Goal: Obtain resource: Obtain resource

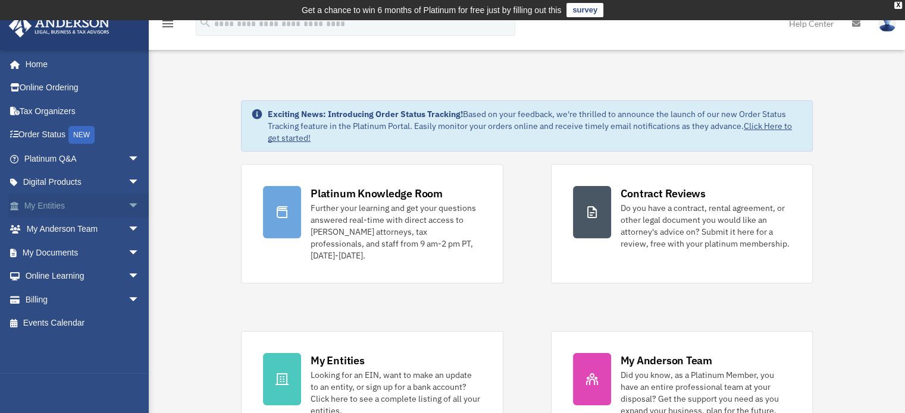
click at [42, 206] on link "My Entities arrow_drop_down" at bounding box center [82, 206] width 149 height 24
click at [128, 204] on span "arrow_drop_down" at bounding box center [140, 206] width 24 height 24
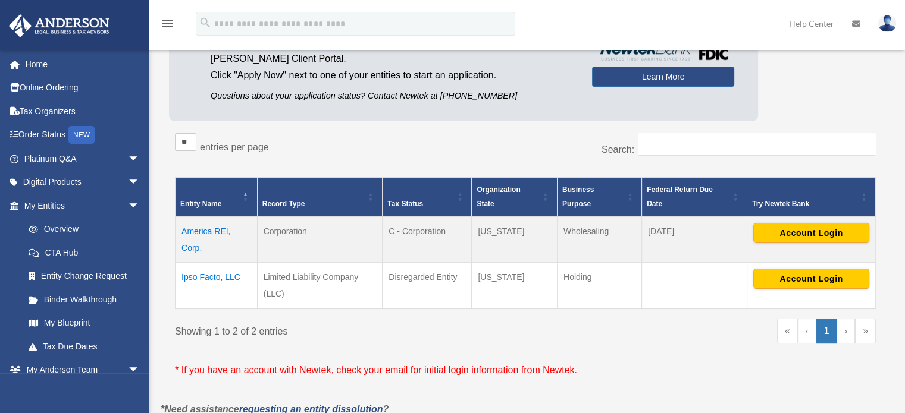
scroll to position [139, 0]
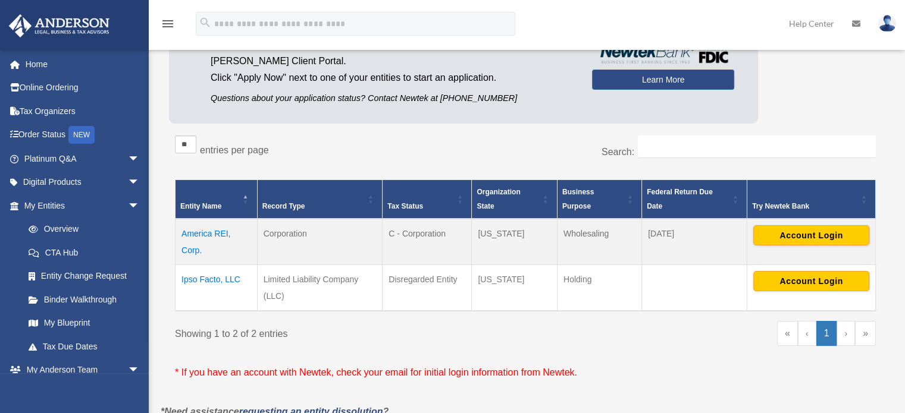
click at [230, 278] on td "Ipso Facto, LLC" at bounding box center [217, 288] width 82 height 46
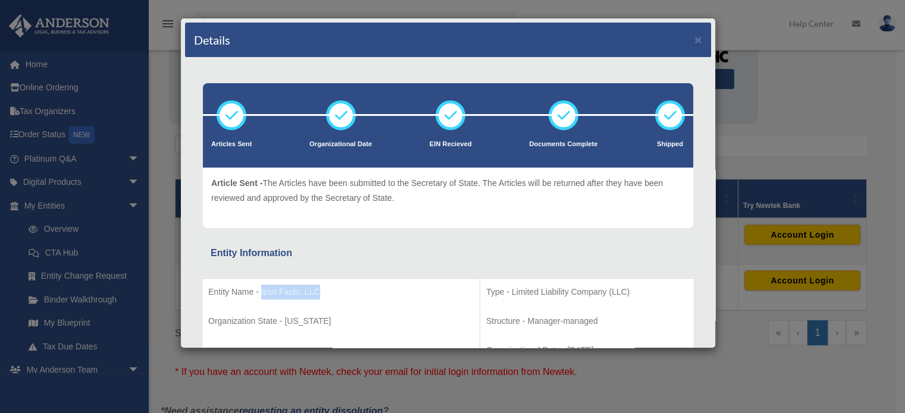
drag, startPoint x: 316, startPoint y: 292, endPoint x: 259, endPoint y: 292, distance: 57.1
click at [259, 292] on p "Entity Name - Ipso Facto, LLC" at bounding box center [340, 292] width 265 height 15
copy p "Ipso Facto, LLC"
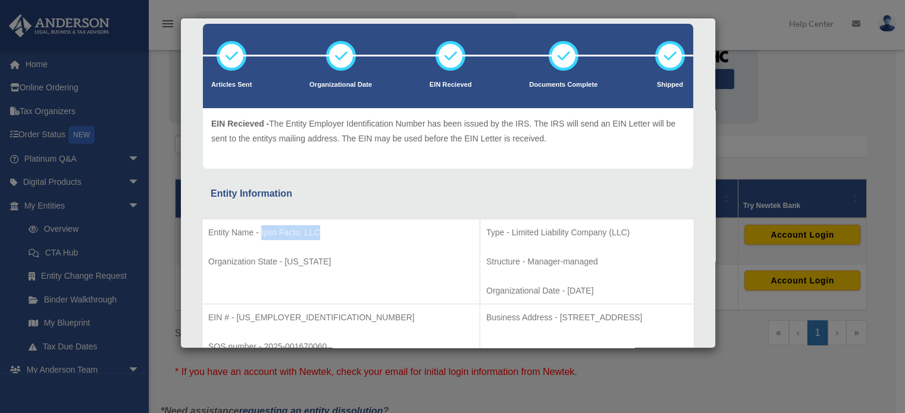
scroll to position [119, 0]
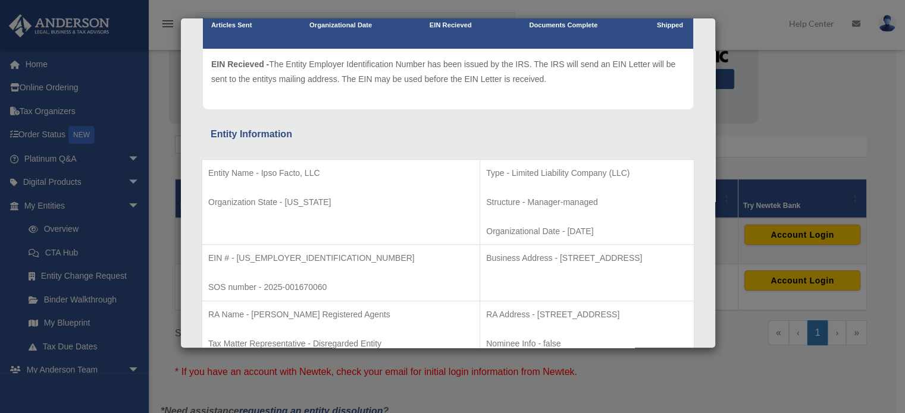
click at [235, 256] on p "EIN # - [US_EMPLOYER_IDENTIFICATION_NUMBER]" at bounding box center [340, 258] width 265 height 15
click at [237, 256] on p "EIN # - [US_EMPLOYER_IDENTIFICATION_NUMBER]" at bounding box center [340, 258] width 265 height 15
click at [245, 256] on p "EIN # - [US_EMPLOYER_IDENTIFICATION_NUMBER]" at bounding box center [340, 258] width 265 height 15
drag, startPoint x: 238, startPoint y: 256, endPoint x: 278, endPoint y: 261, distance: 40.7
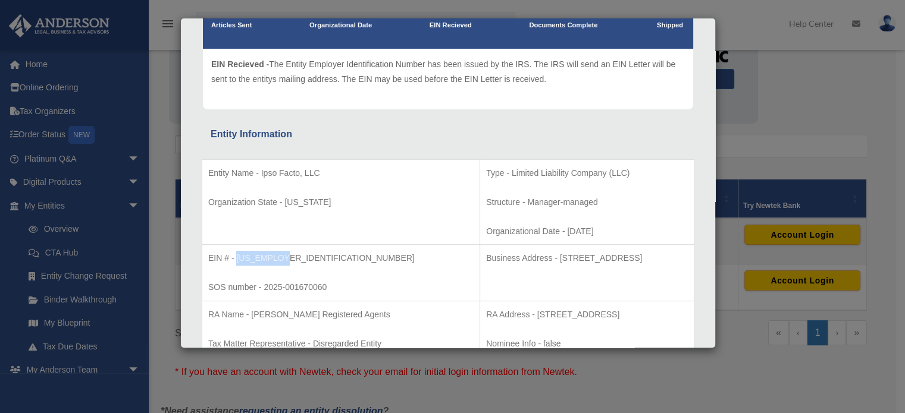
click at [278, 261] on p "EIN # - [US_EMPLOYER_IDENTIFICATION_NUMBER]" at bounding box center [340, 258] width 265 height 15
copy p "[US_EMPLOYER_IDENTIFICATION_NUMBER]"
drag, startPoint x: 479, startPoint y: 256, endPoint x: 629, endPoint y: 260, distance: 150.6
click at [629, 260] on p "Business Address - [STREET_ADDRESS]" at bounding box center [587, 258] width 202 height 15
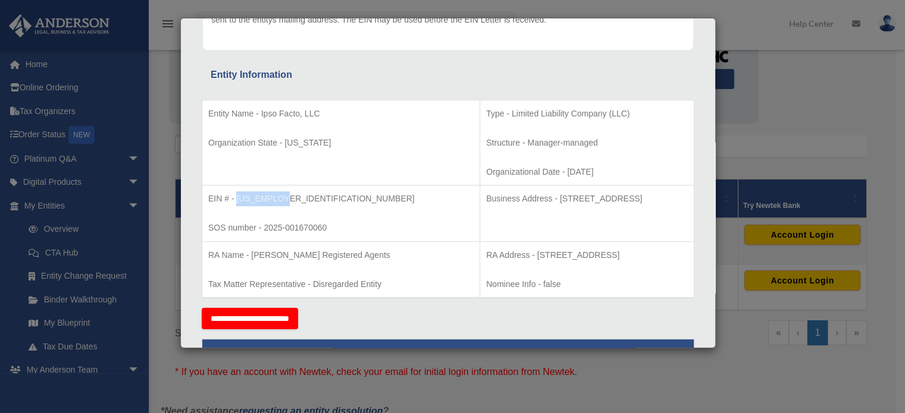
copy p "[STREET_ADDRESS]"
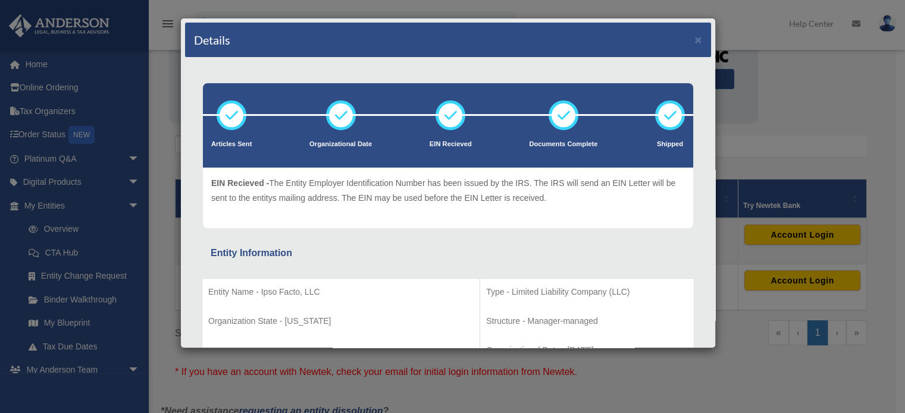
scroll to position [119, 0]
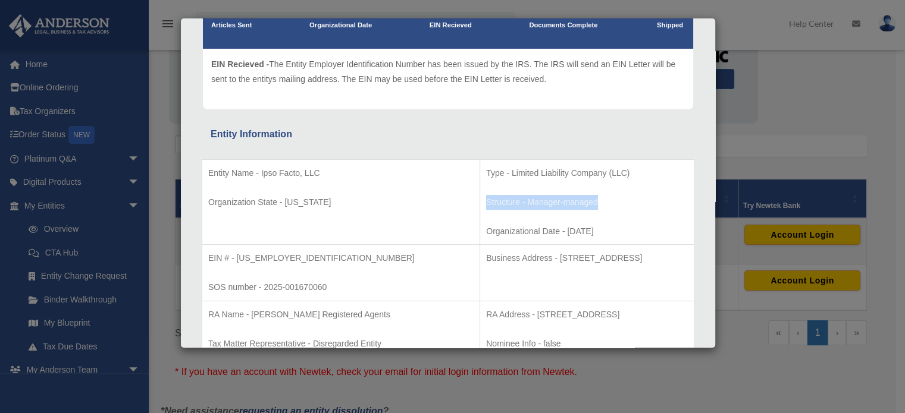
drag, startPoint x: 521, startPoint y: 196, endPoint x: 400, endPoint y: 199, distance: 120.8
click at [480, 199] on td "Type - Limited Liability Company (LLC) Structure - Manager-managed Organization…" at bounding box center [587, 202] width 214 height 86
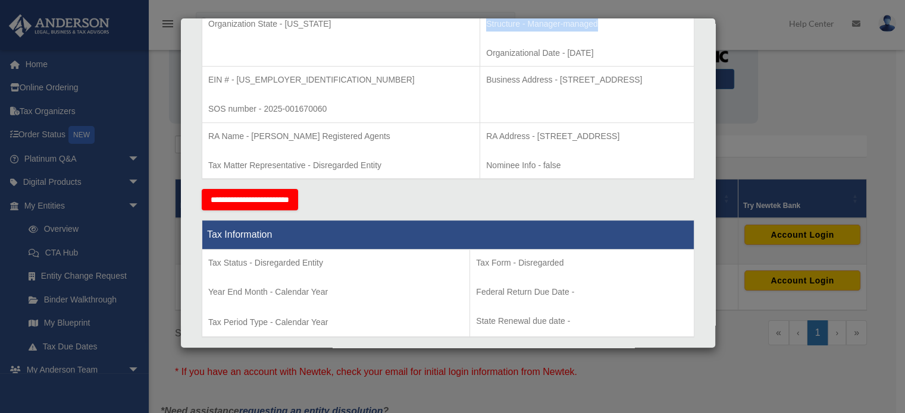
scroll to position [416, 0]
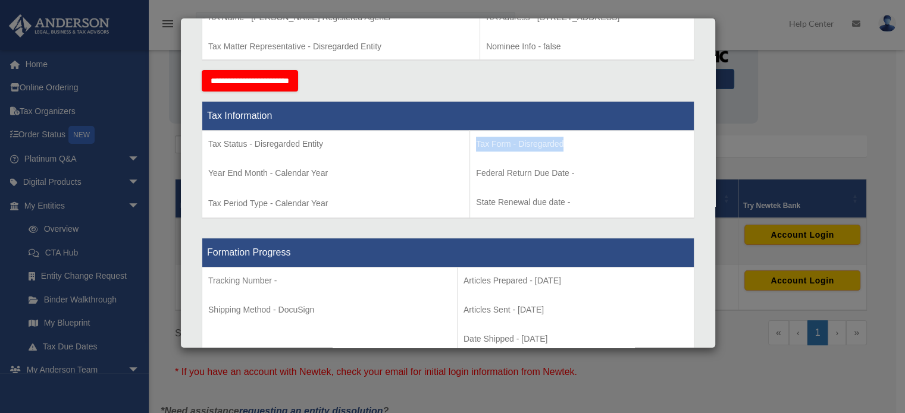
drag, startPoint x: 560, startPoint y: 146, endPoint x: 478, endPoint y: 151, distance: 82.2
click at [470, 143] on td "Tax Form - Disregarded Federal Return Due Date - State Renewal due date -" at bounding box center [582, 175] width 224 height 88
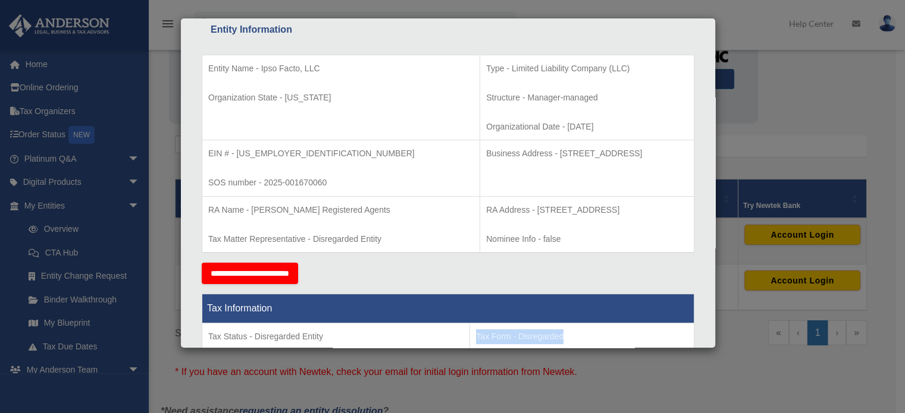
scroll to position [164, 0]
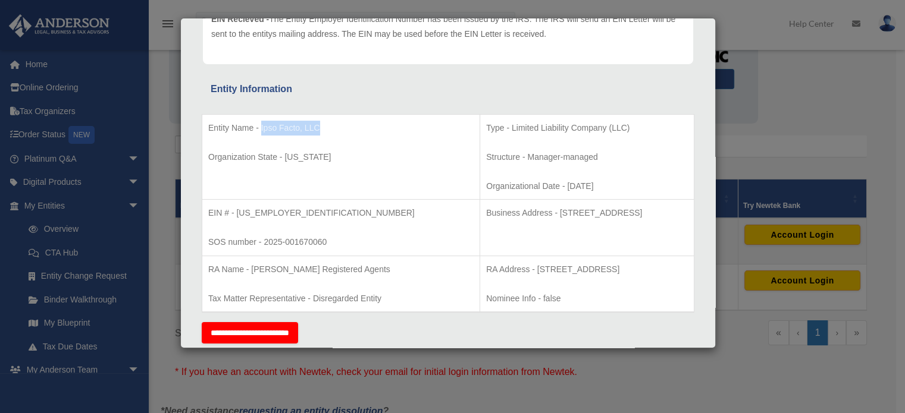
drag, startPoint x: 321, startPoint y: 124, endPoint x: 259, endPoint y: 128, distance: 61.4
click at [259, 128] on p "Entity Name - Ipso Facto, LLC" at bounding box center [340, 128] width 265 height 15
copy p "Ipso Facto, LLC"
drag, startPoint x: 249, startPoint y: 211, endPoint x: 277, endPoint y: 212, distance: 28.0
click at [277, 212] on p "EIN # - [US_EMPLOYER_IDENTIFICATION_NUMBER]" at bounding box center [340, 213] width 265 height 15
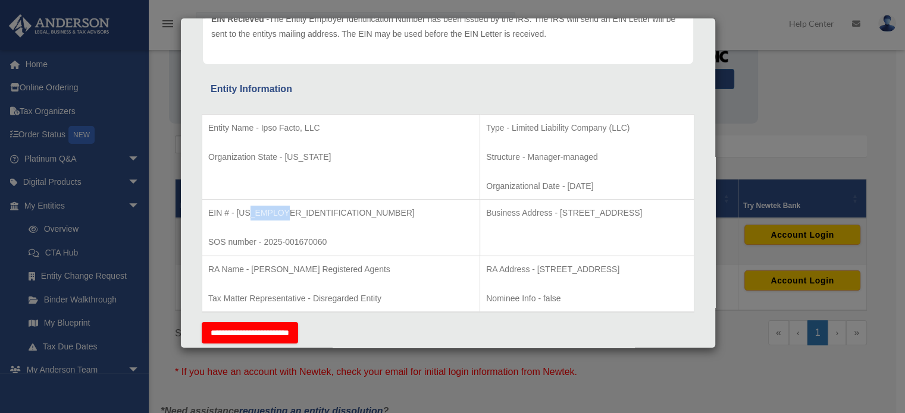
copy p "4927040"
drag, startPoint x: 480, startPoint y: 213, endPoint x: 538, endPoint y: 214, distance: 58.3
click at [538, 214] on p "Business Address - [STREET_ADDRESS]" at bounding box center [587, 213] width 202 height 15
copy p "[STREET_ADDRESS]"
